Goal: Check status: Check status

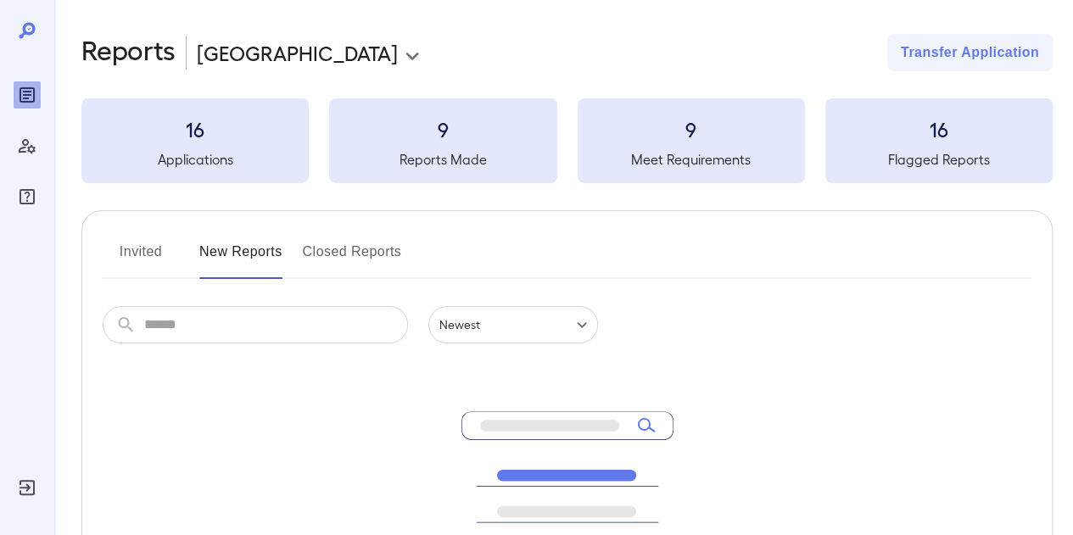
click at [143, 253] on button "Invited" at bounding box center [141, 258] width 76 height 41
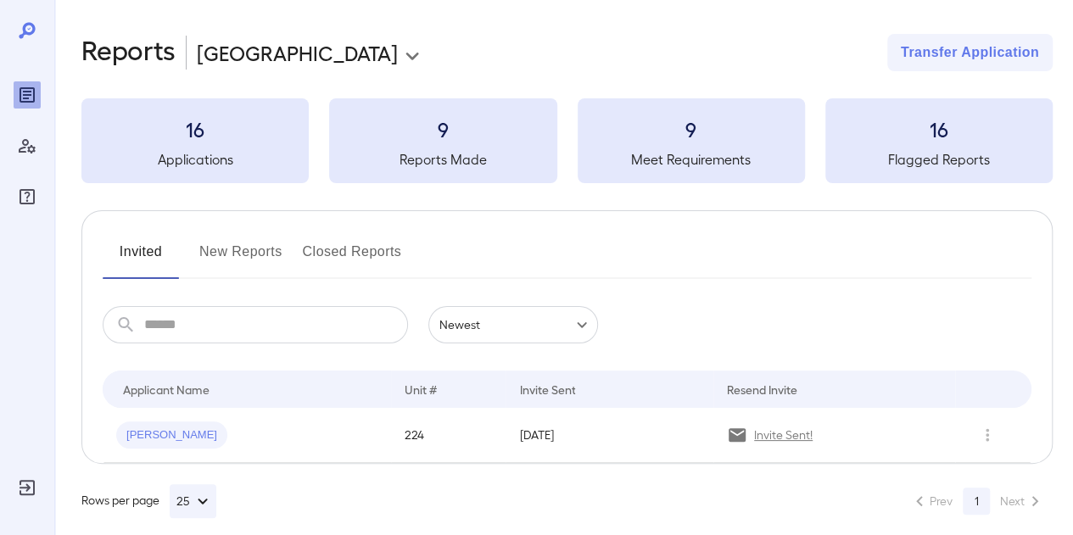
scroll to position [15, 0]
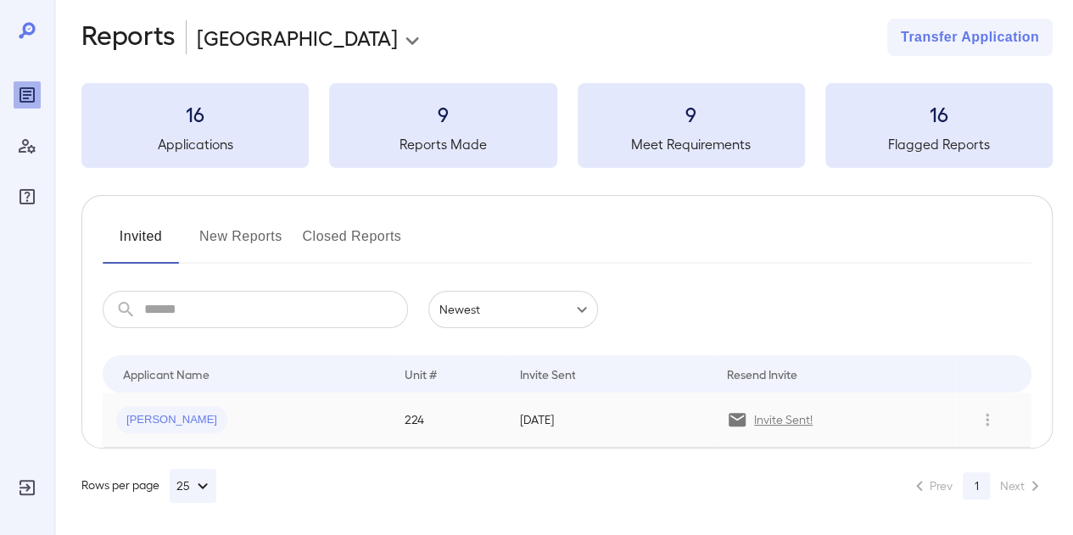
click at [284, 416] on div "[PERSON_NAME]" at bounding box center [246, 419] width 261 height 27
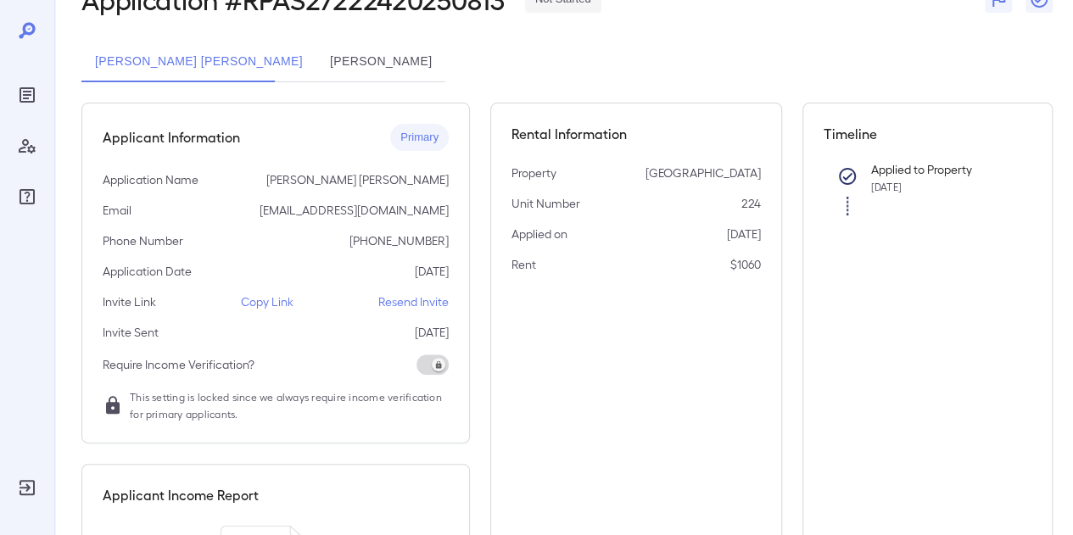
scroll to position [85, 0]
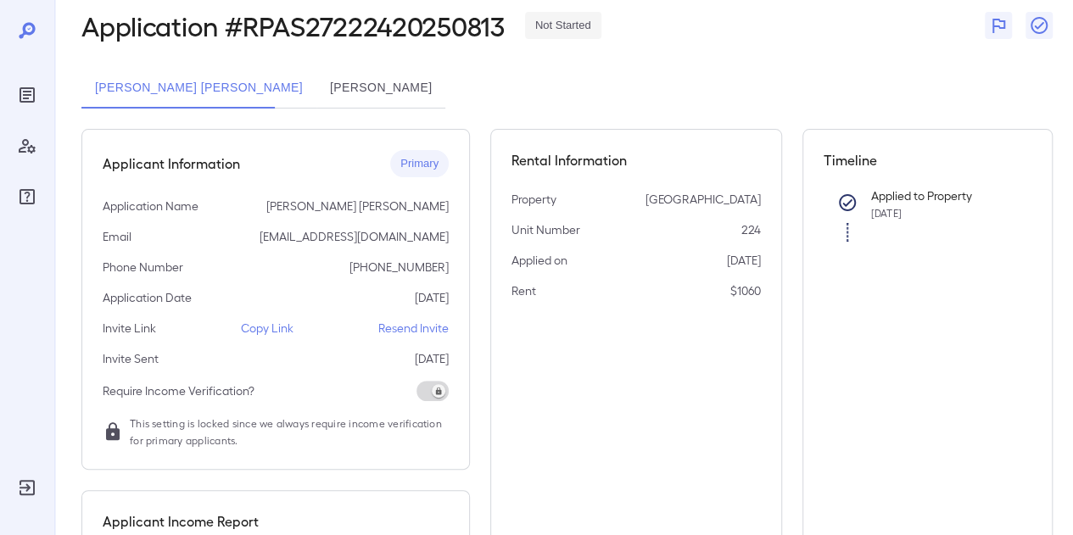
scroll to position [15, 0]
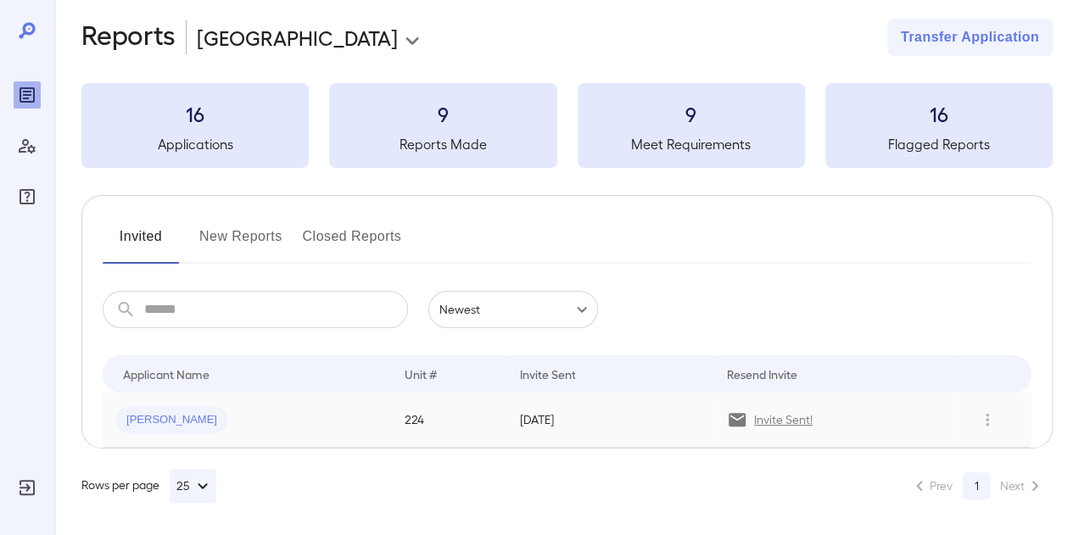
click at [288, 426] on div "[PERSON_NAME]" at bounding box center [246, 419] width 261 height 27
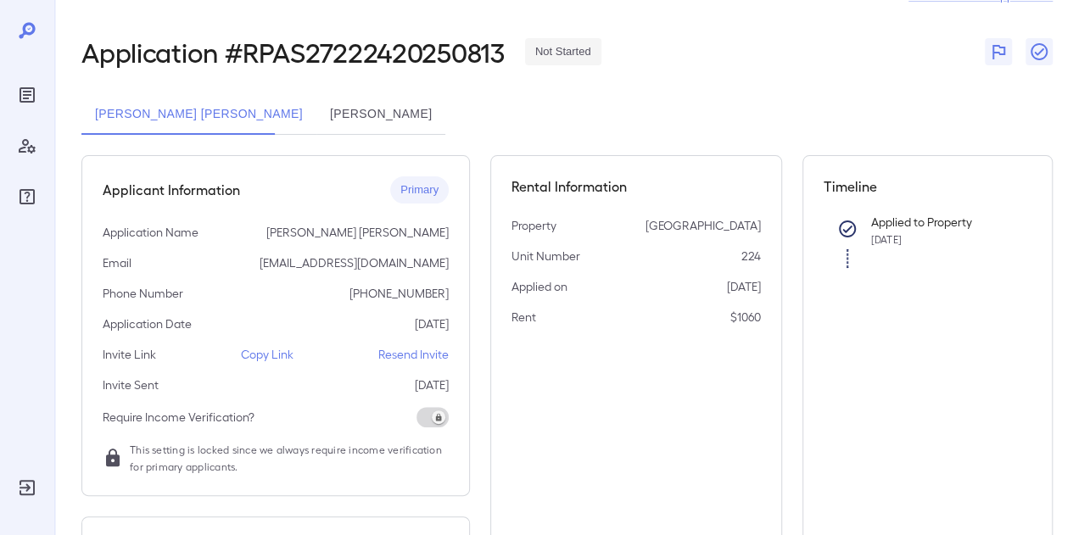
scroll to position [85, 0]
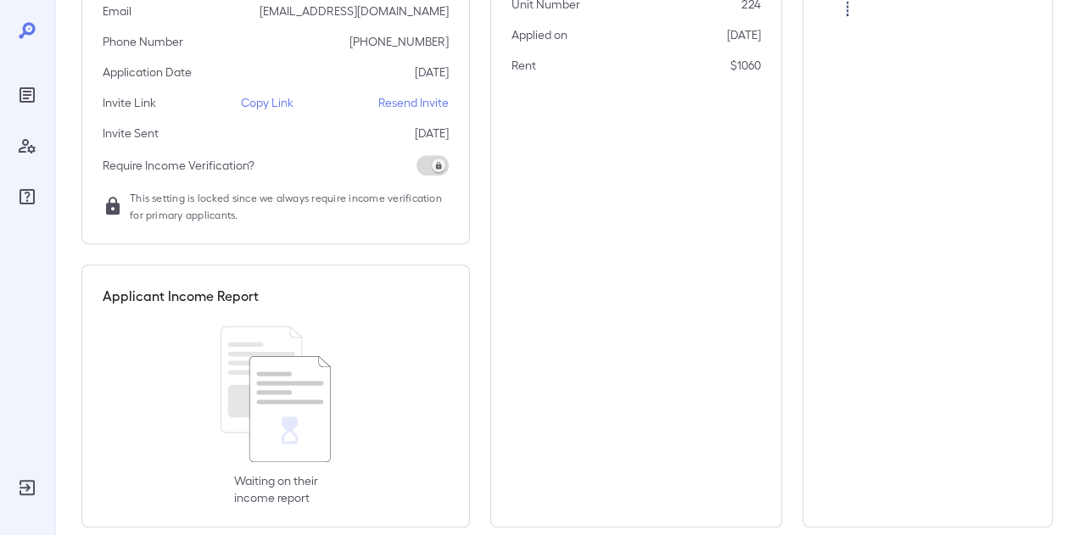
scroll to position [335, 0]
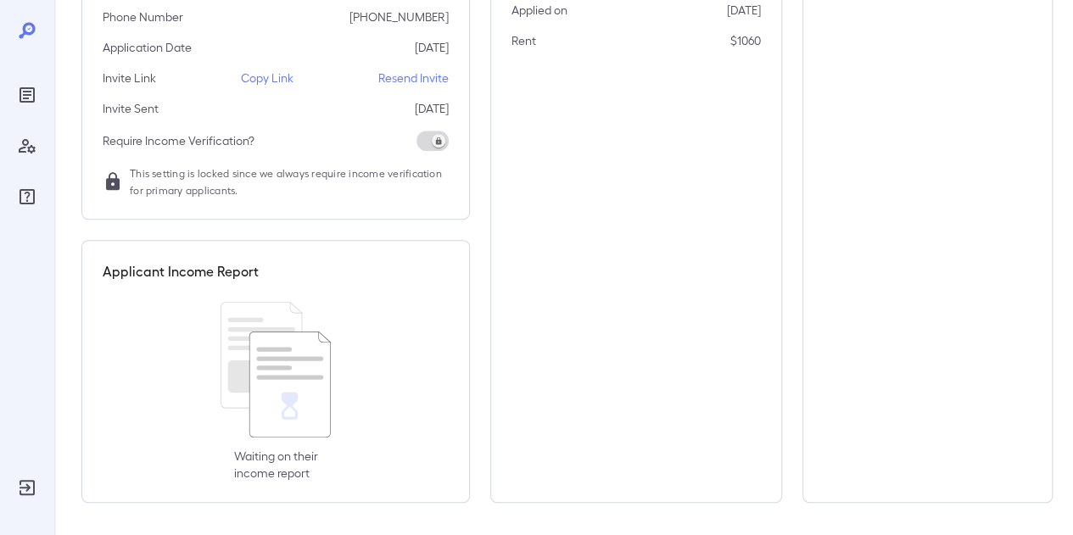
click at [36, 79] on div at bounding box center [27, 115] width 27 height 190
click at [29, 84] on div "Reports" at bounding box center [27, 94] width 27 height 27
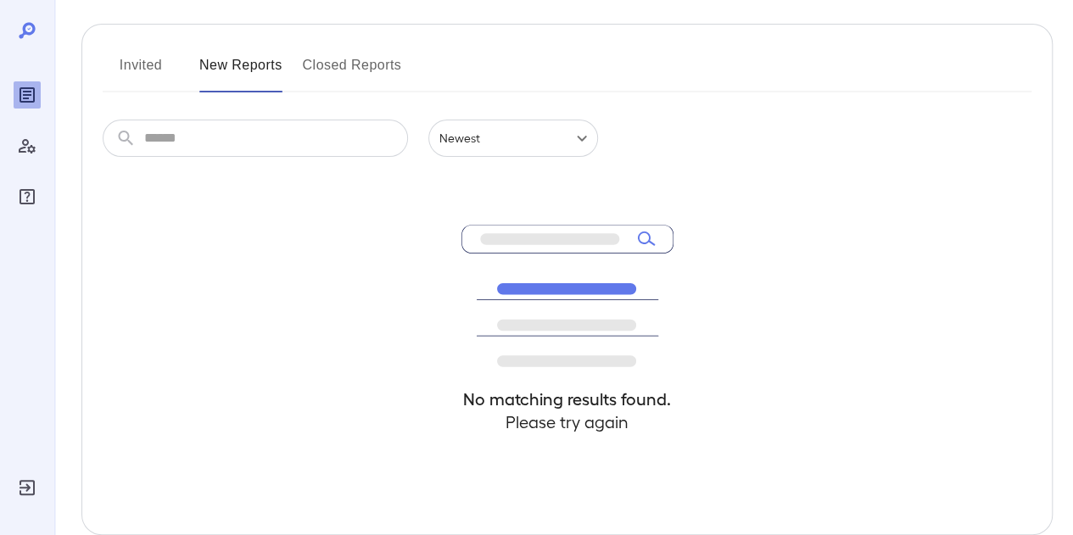
scroll to position [104, 0]
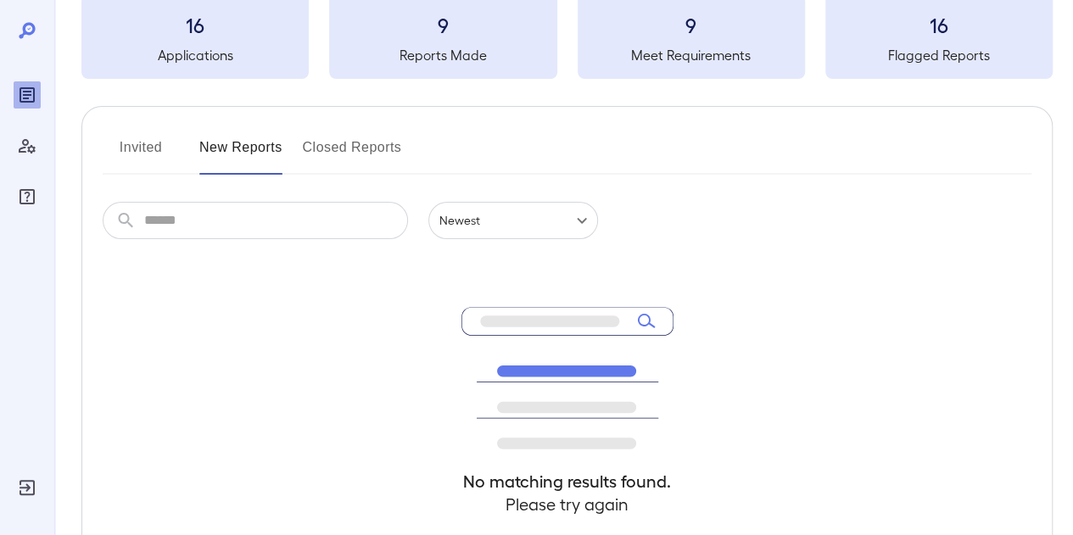
click at [143, 134] on button "Invited" at bounding box center [141, 154] width 76 height 41
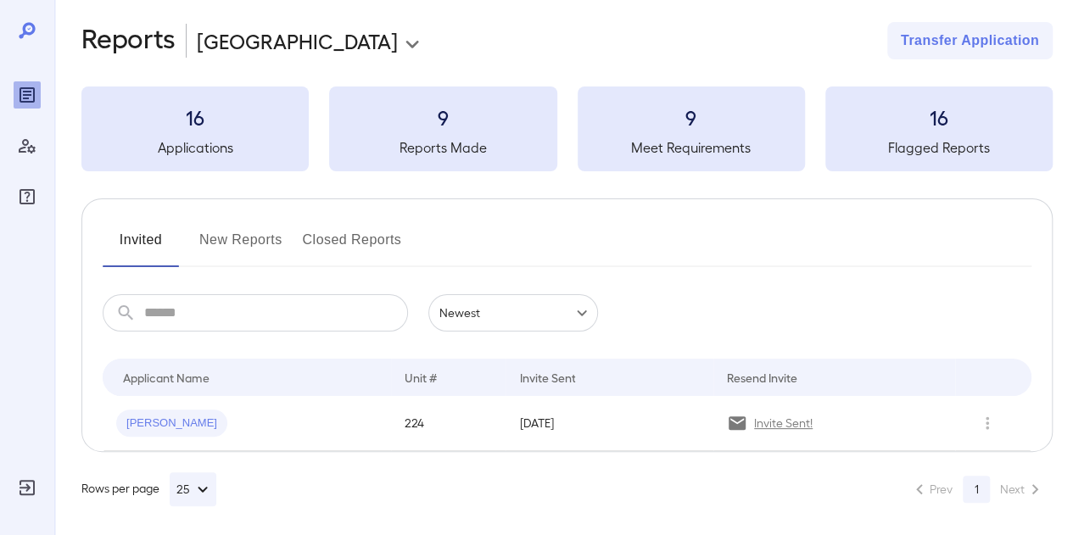
scroll to position [15, 0]
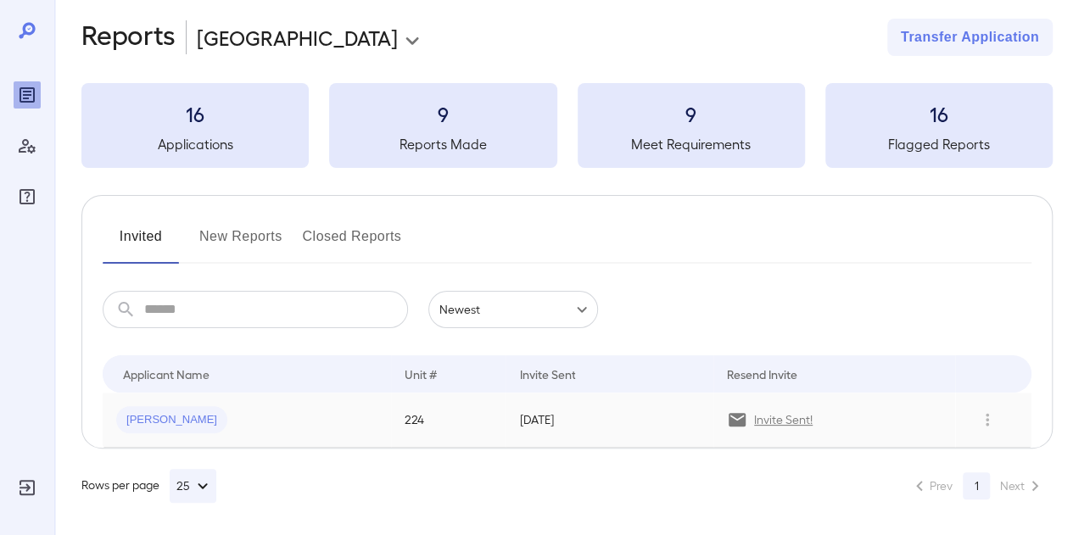
click at [282, 401] on td "[PERSON_NAME]" at bounding box center [247, 420] width 288 height 55
